Goal: Check status: Check status

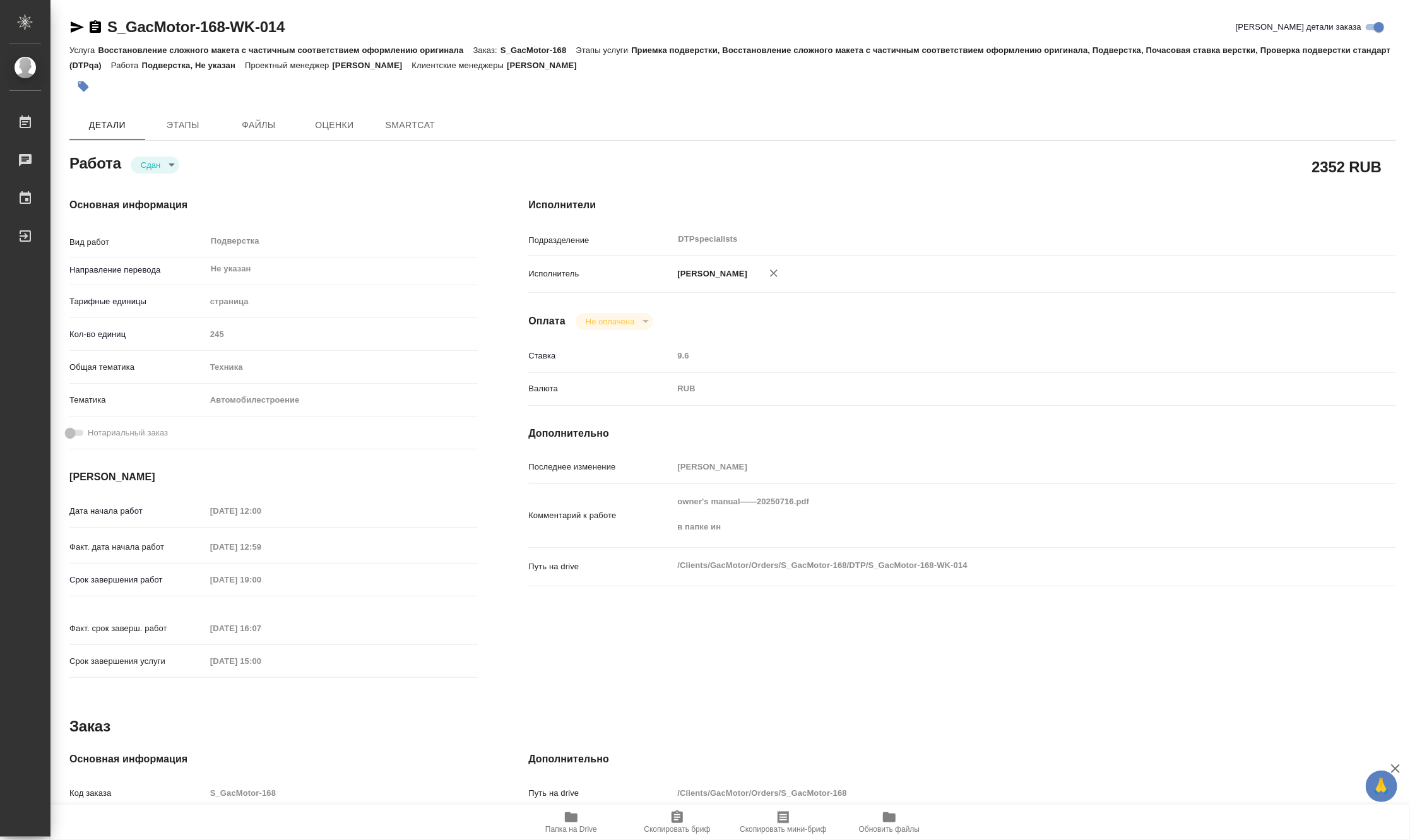
type textarea "x"
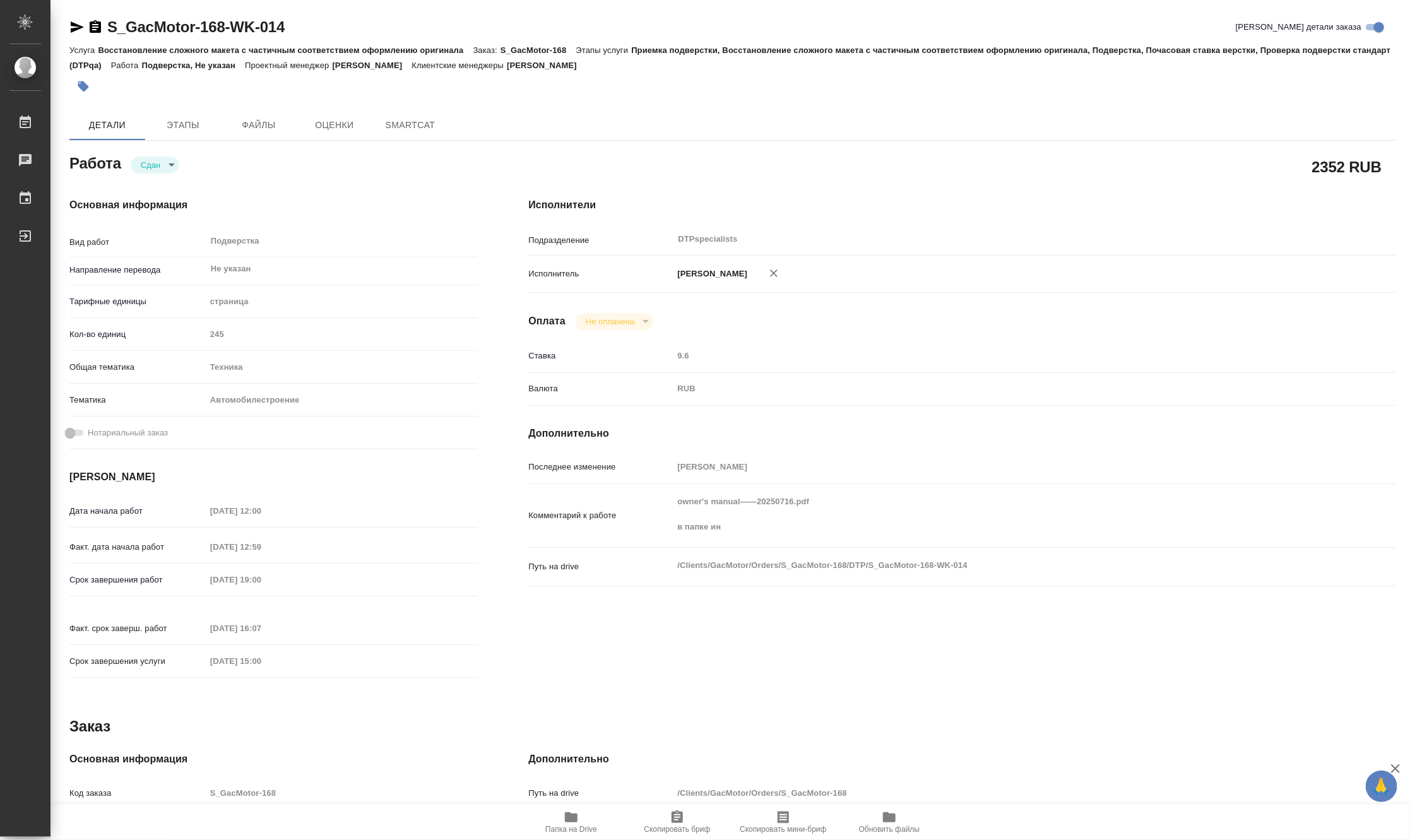
type textarea "x"
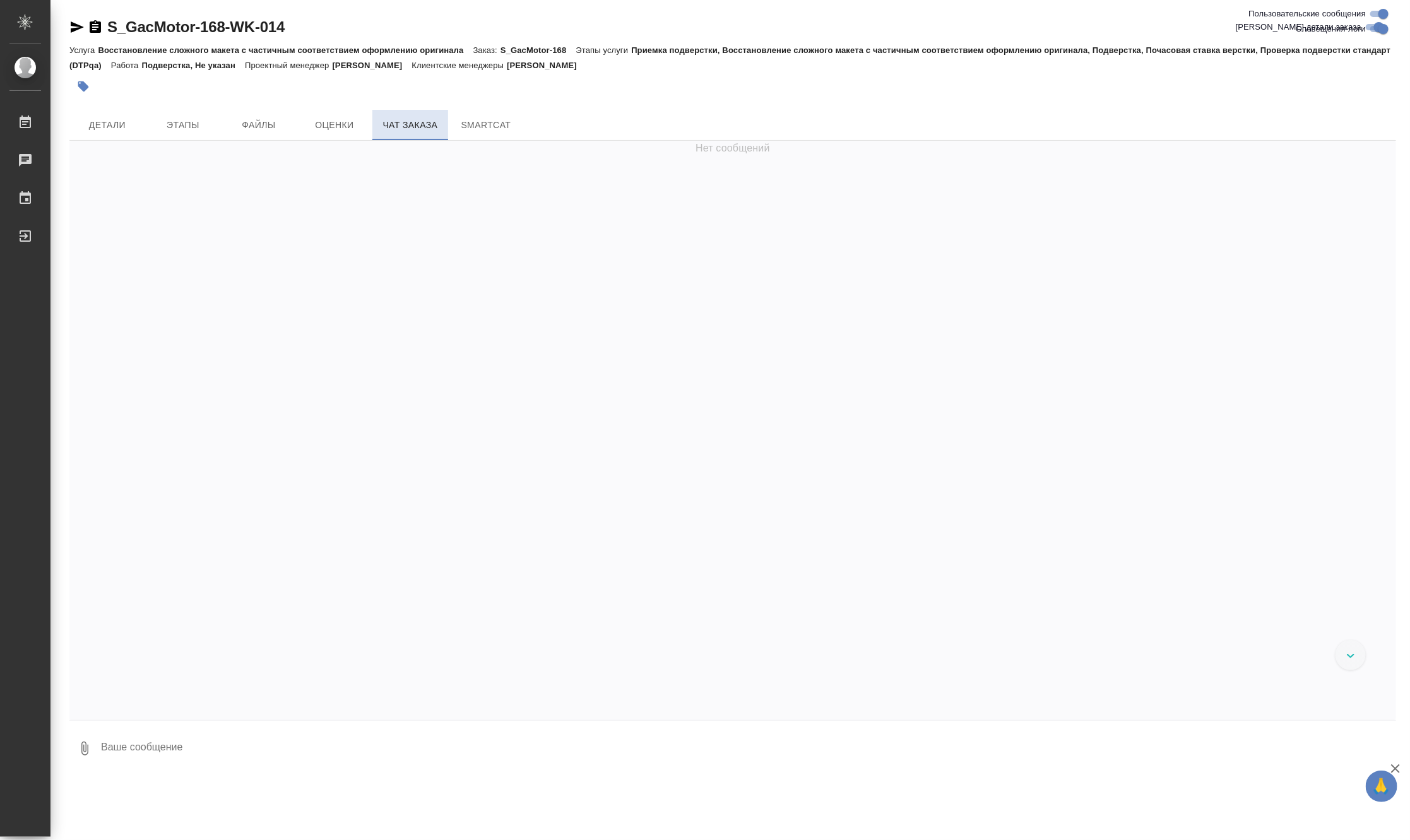
scroll to position [47573, 0]
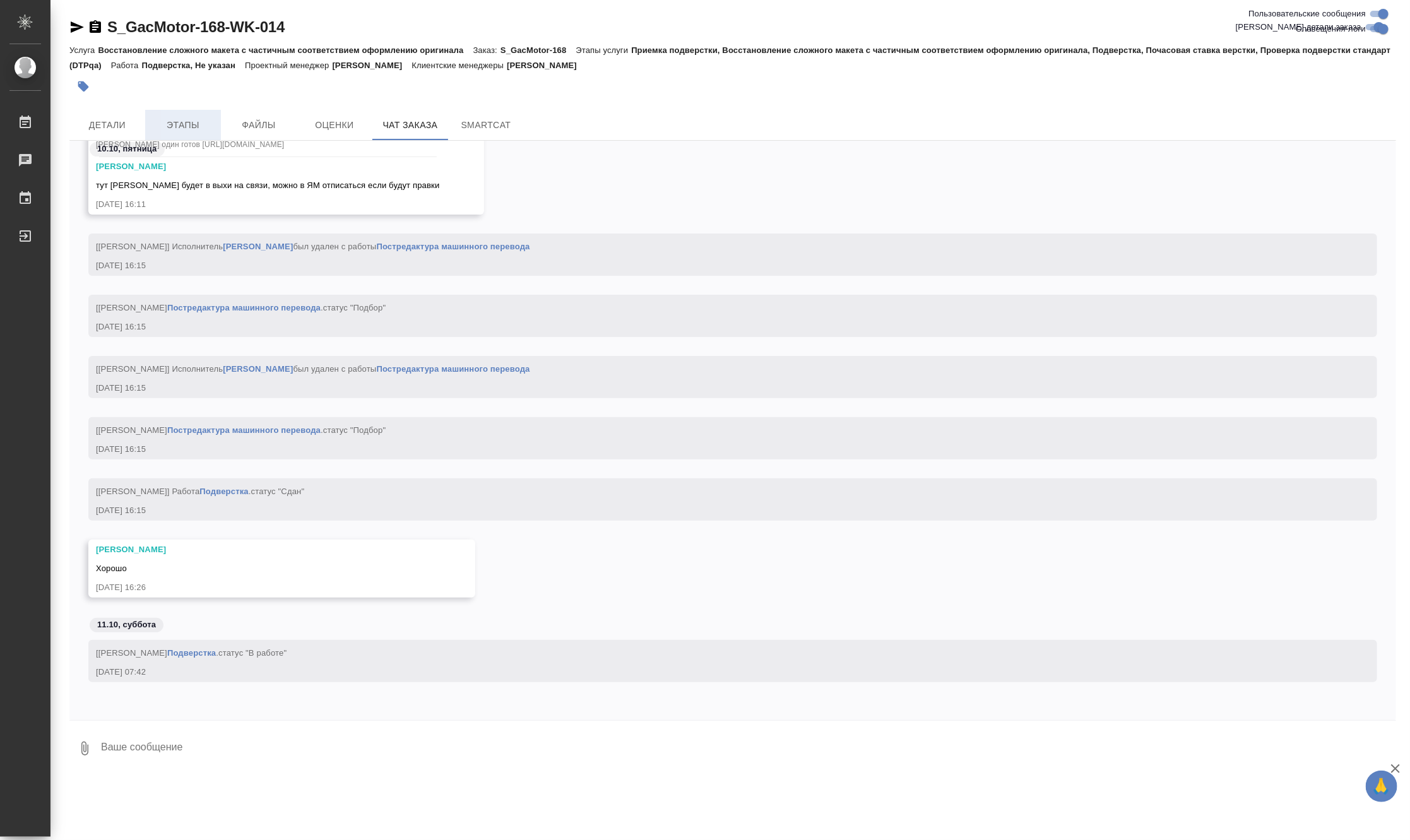
click at [193, 130] on span "Этапы" at bounding box center [183, 125] width 61 height 16
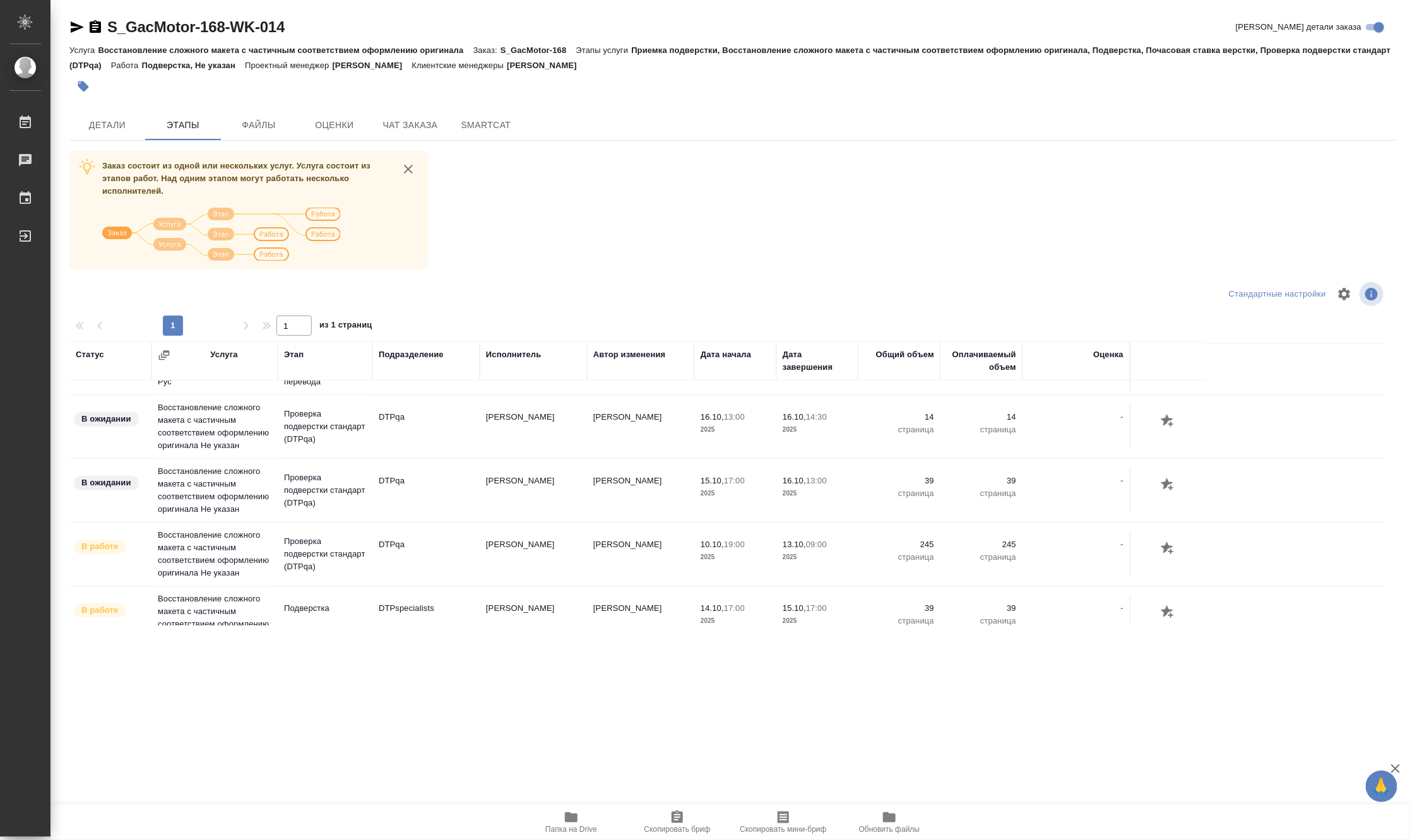
scroll to position [420, 0]
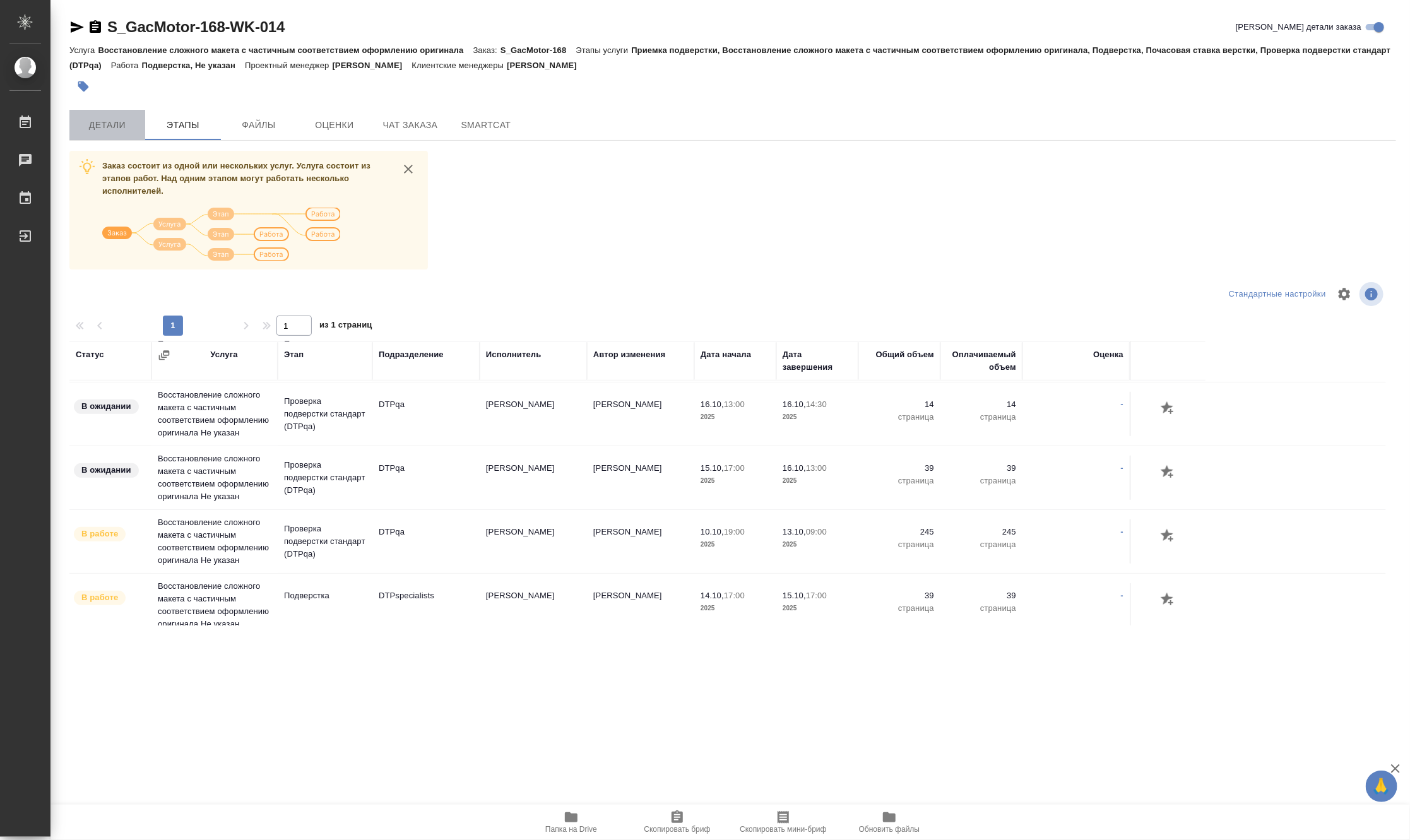
click at [117, 123] on span "Детали" at bounding box center [107, 125] width 61 height 16
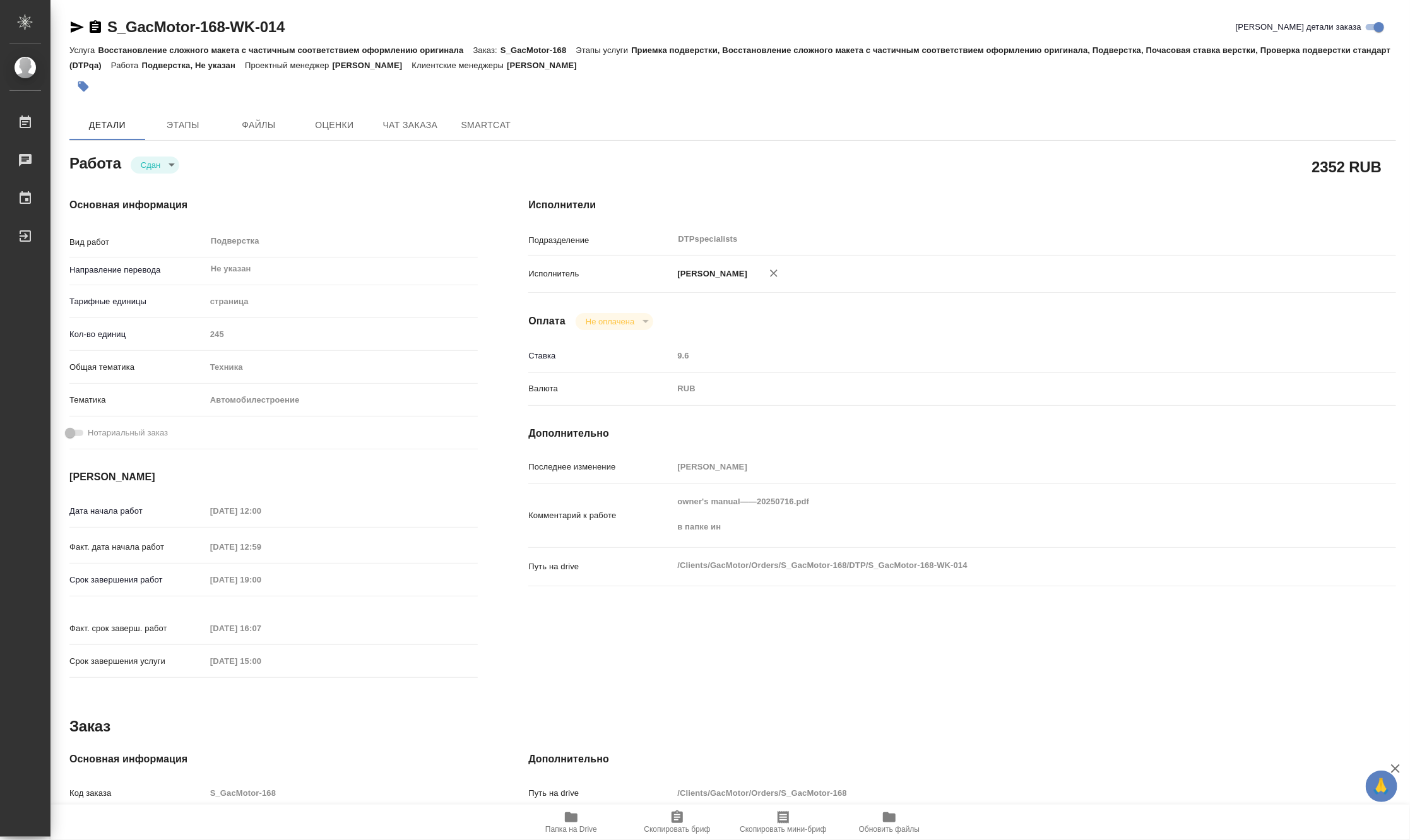
type textarea "x"
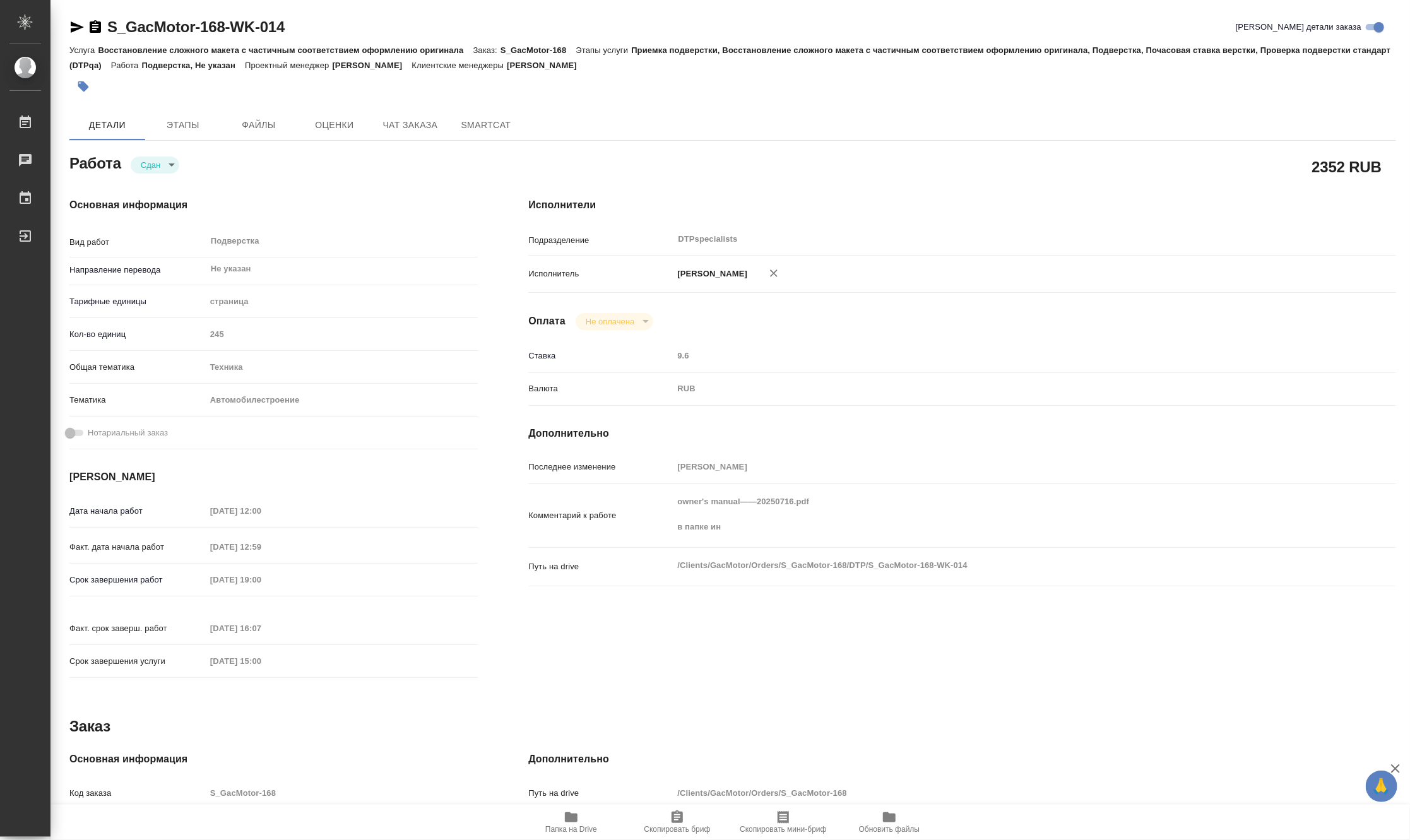
type textarea "x"
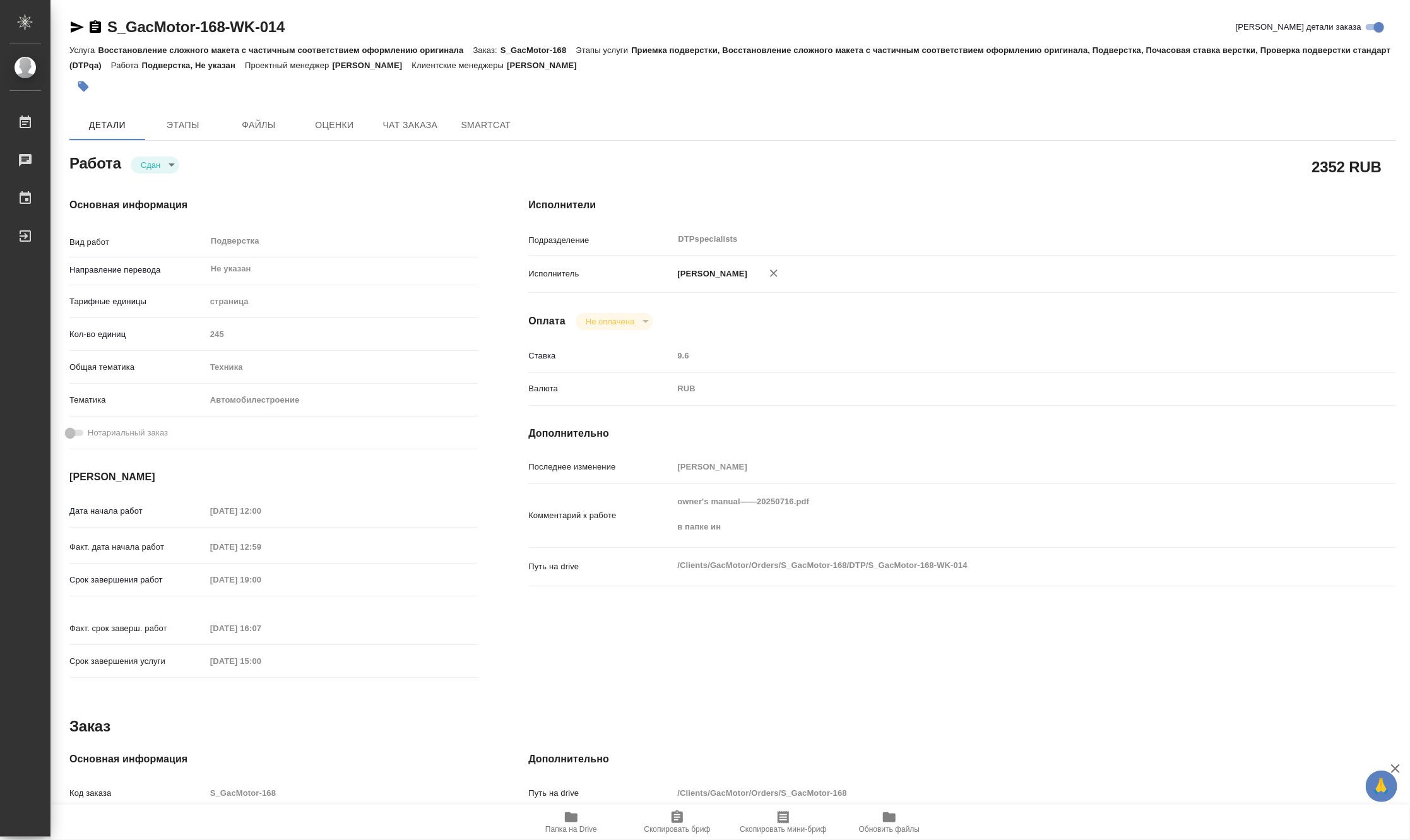
type textarea "x"
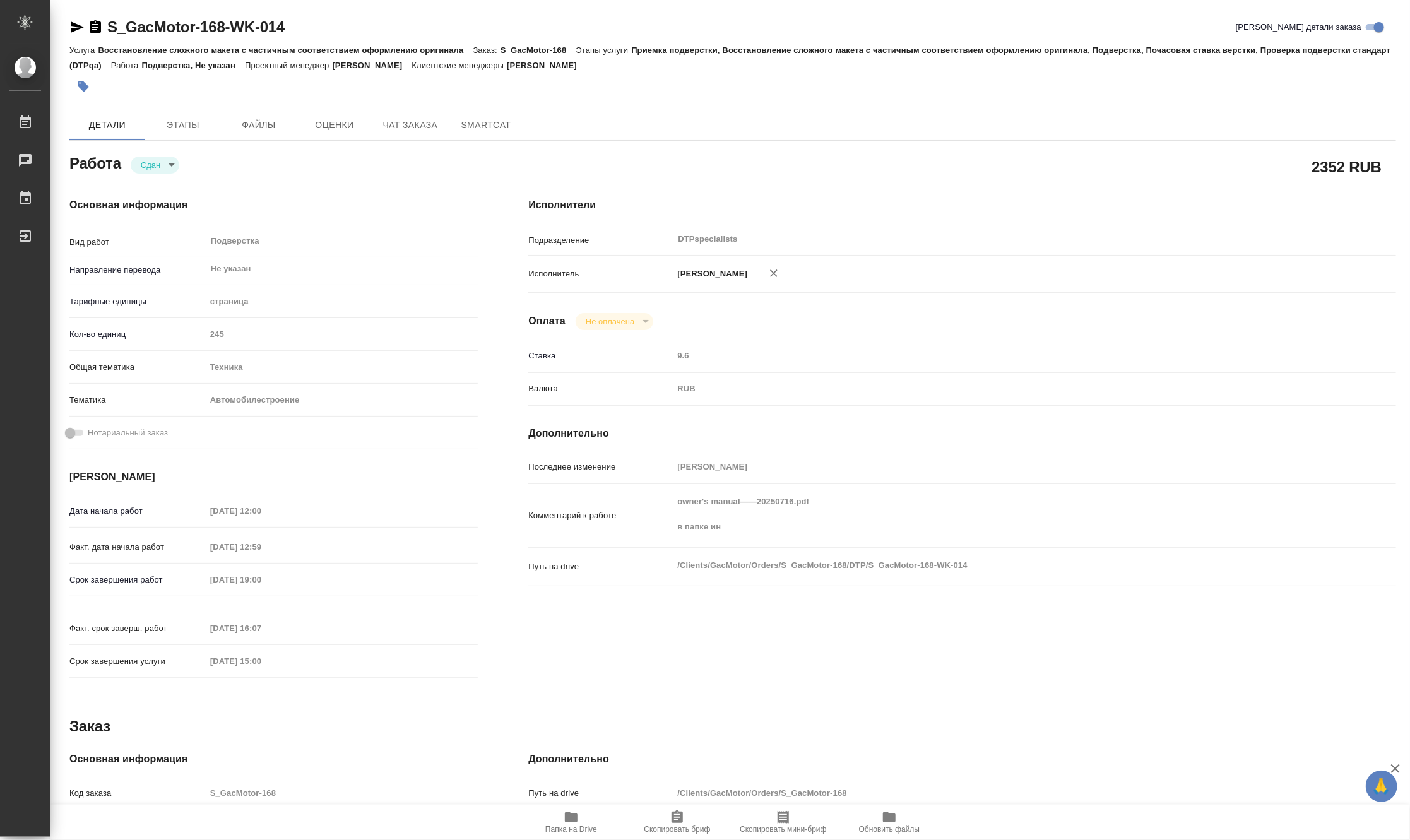
scroll to position [249, 0]
